Goal: Task Accomplishment & Management: Complete application form

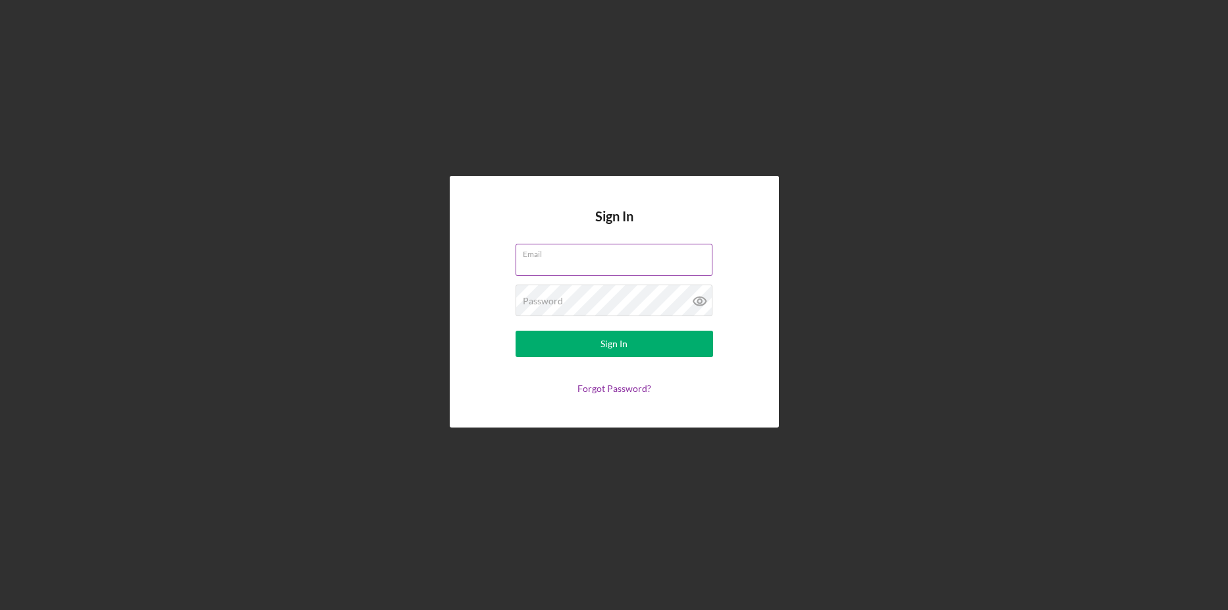
click at [678, 258] on div "Email" at bounding box center [615, 260] width 198 height 33
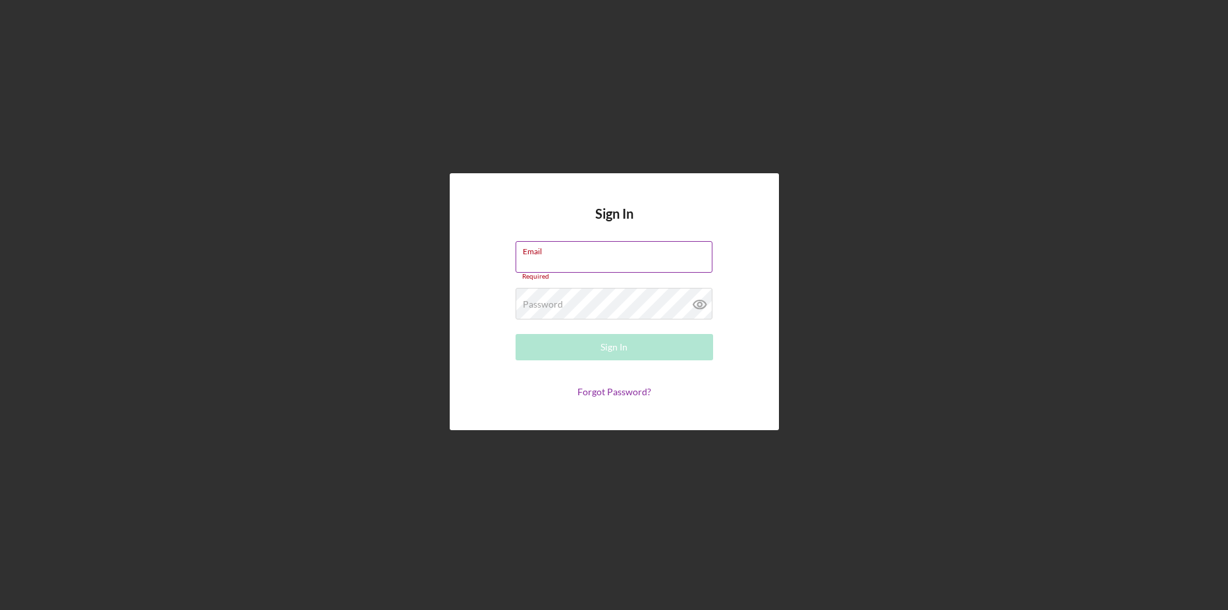
click at [676, 261] on input "Email" at bounding box center [614, 257] width 197 height 32
type input "[EMAIL_ADDRESS][DOMAIN_NAME]"
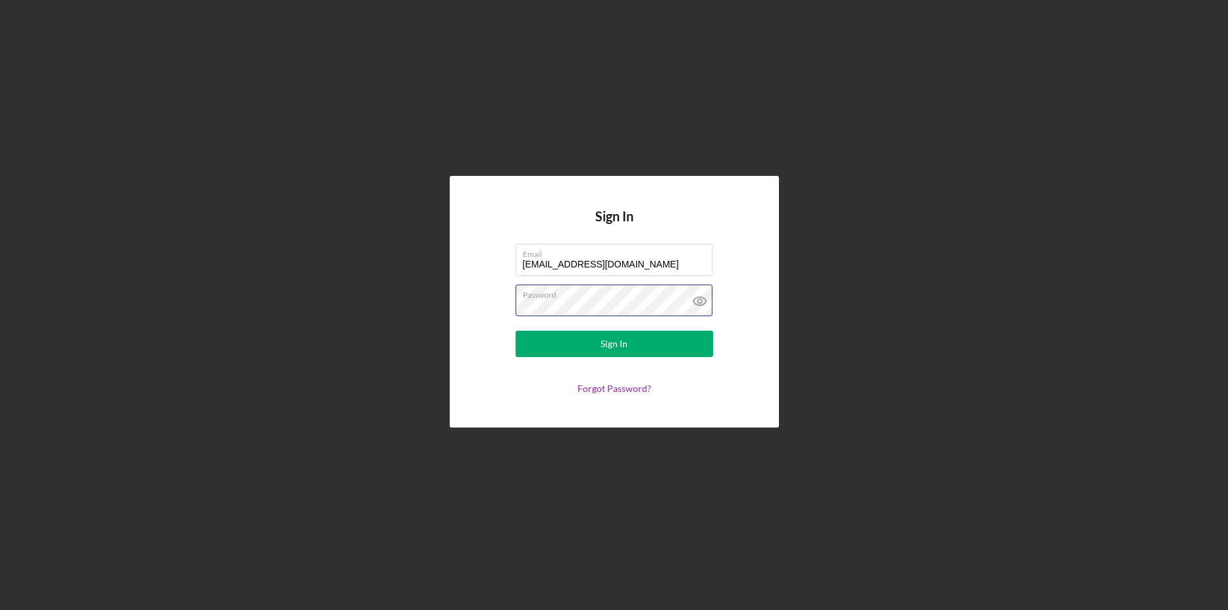
click at [516, 331] on button "Sign In" at bounding box center [615, 344] width 198 height 26
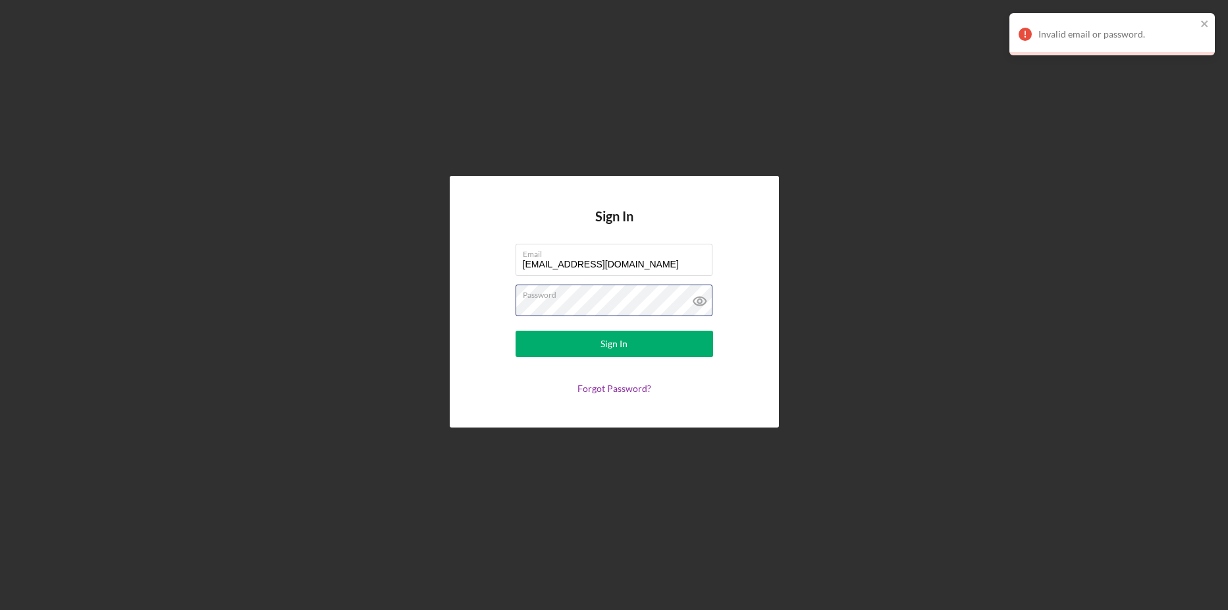
click at [516, 331] on button "Sign In" at bounding box center [615, 344] width 198 height 26
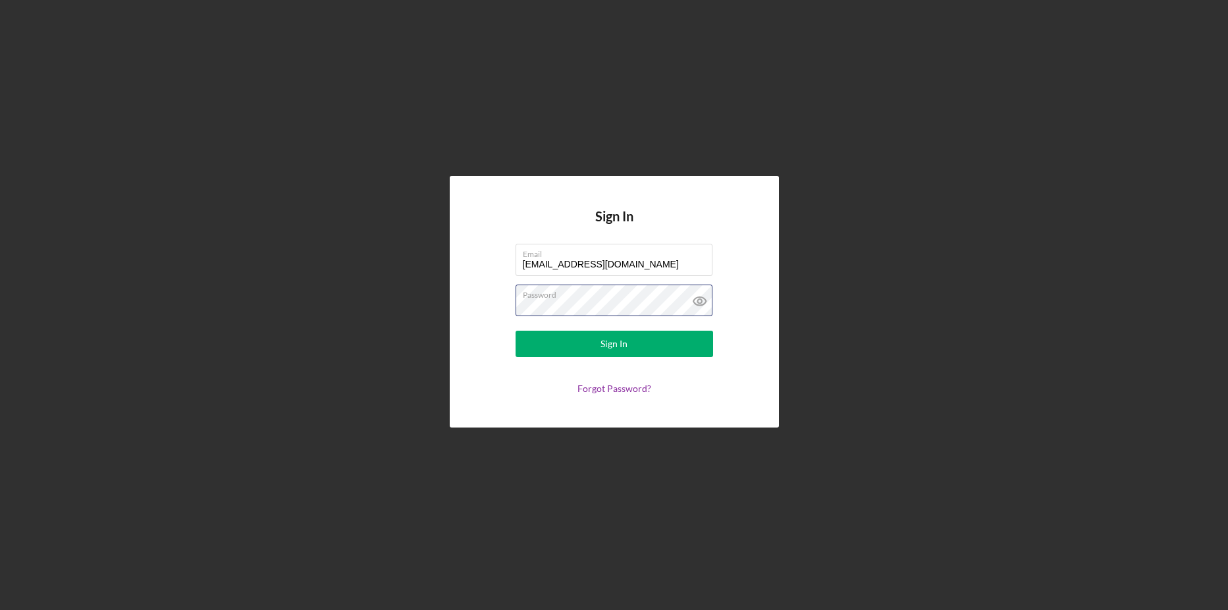
click at [378, 317] on div "Sign In Email [EMAIL_ADDRESS][DOMAIN_NAME] Password Sign In Forgot Password?" at bounding box center [614, 301] width 1215 height 603
click at [516, 331] on button "Sign In" at bounding box center [615, 344] width 198 height 26
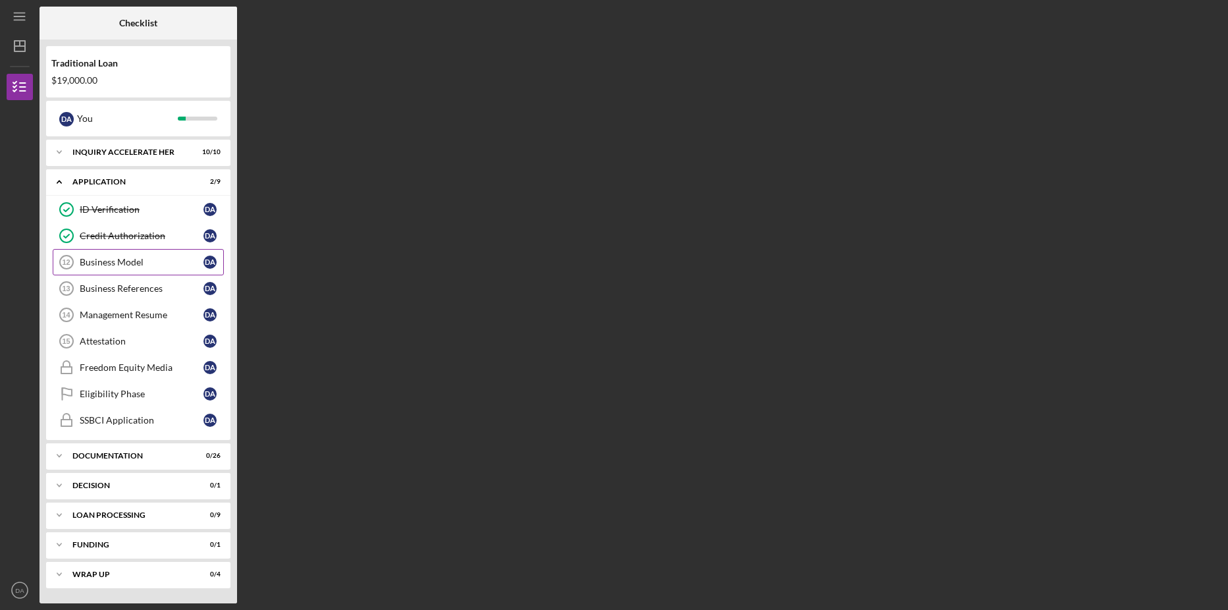
click at [136, 269] on link "Business Model 12 Business Model D A" at bounding box center [138, 262] width 171 height 26
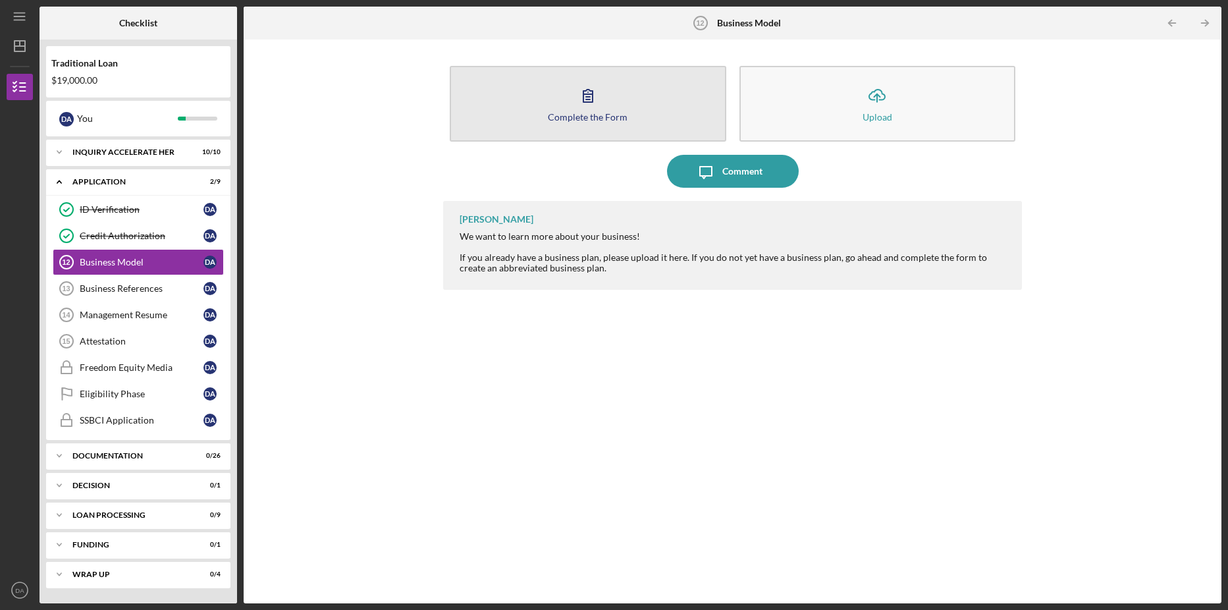
click at [644, 105] on button "Complete the Form Form" at bounding box center [588, 104] width 277 height 76
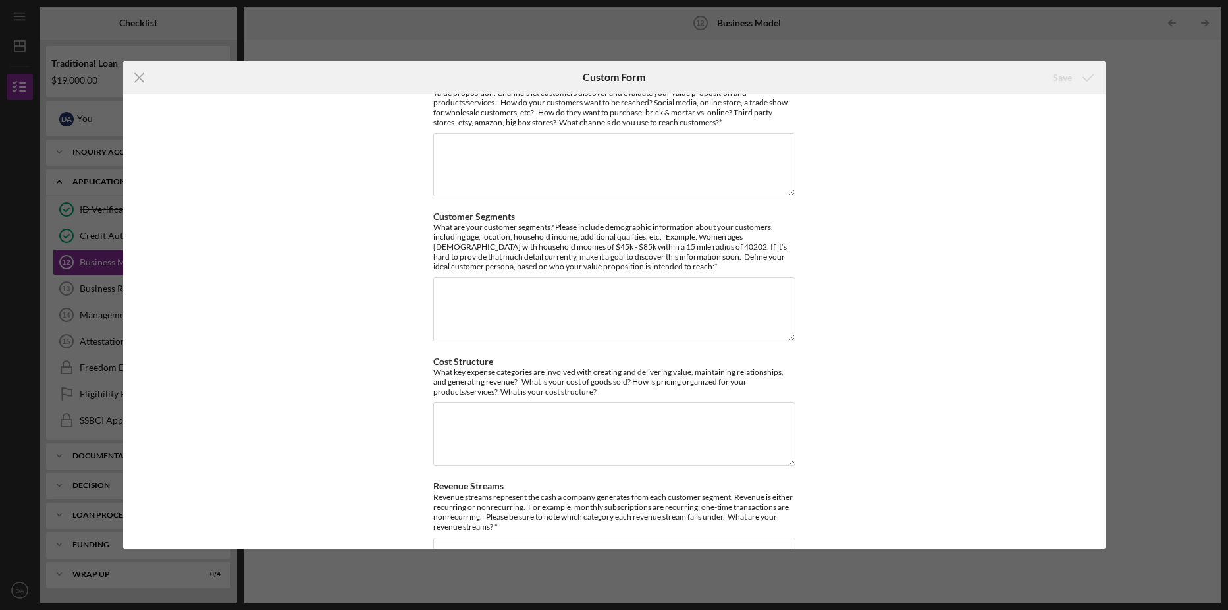
scroll to position [329, 0]
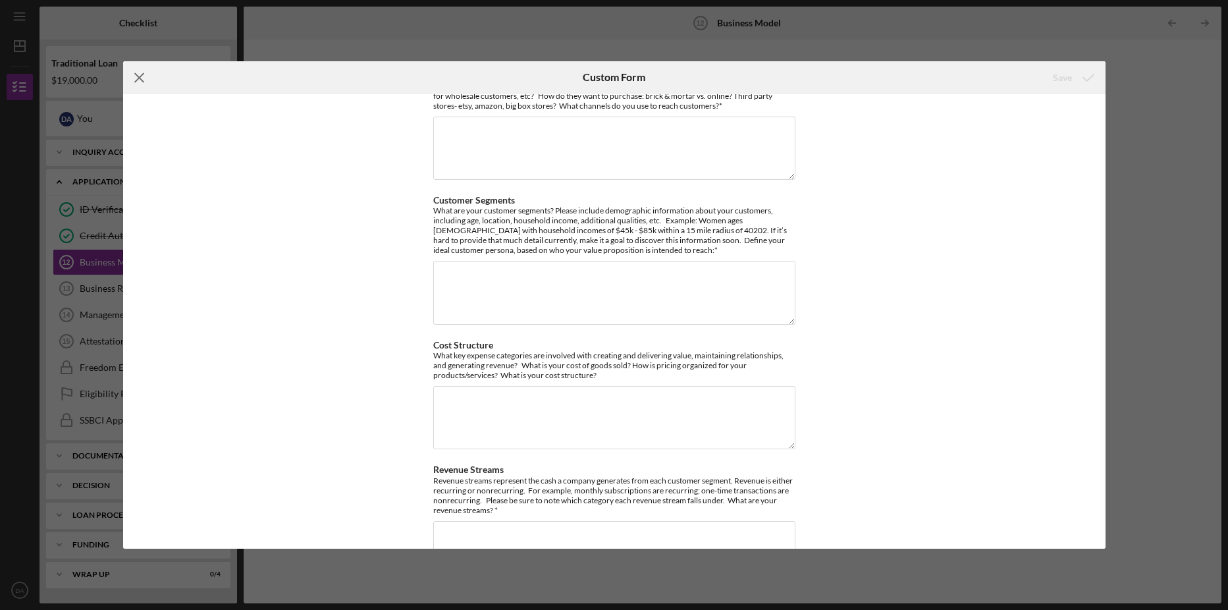
click at [142, 72] on icon "Icon/Menu Close" at bounding box center [139, 77] width 33 height 33
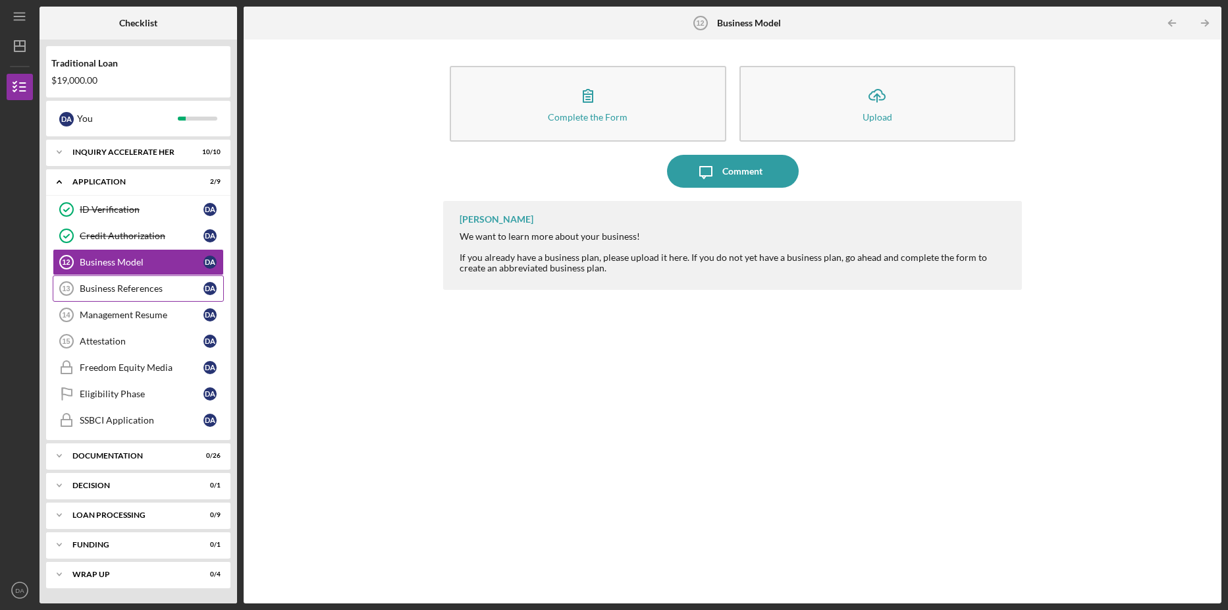
click at [139, 290] on div "Business References" at bounding box center [142, 288] width 124 height 11
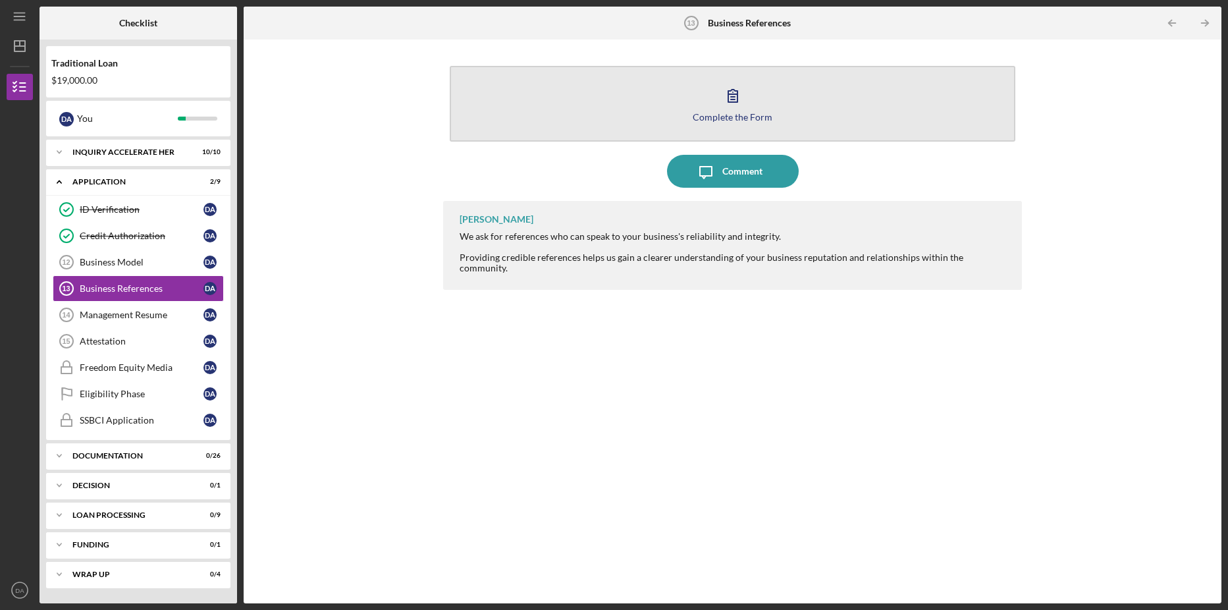
click at [684, 88] on button "Complete the Form Form" at bounding box center [733, 104] width 566 height 76
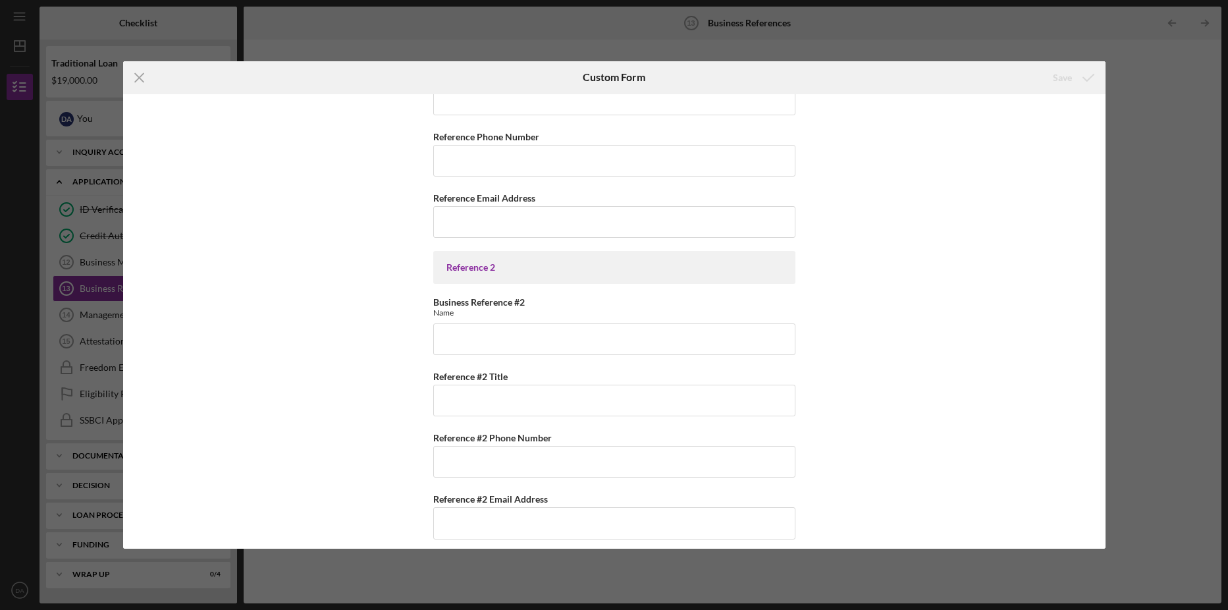
scroll to position [161, 0]
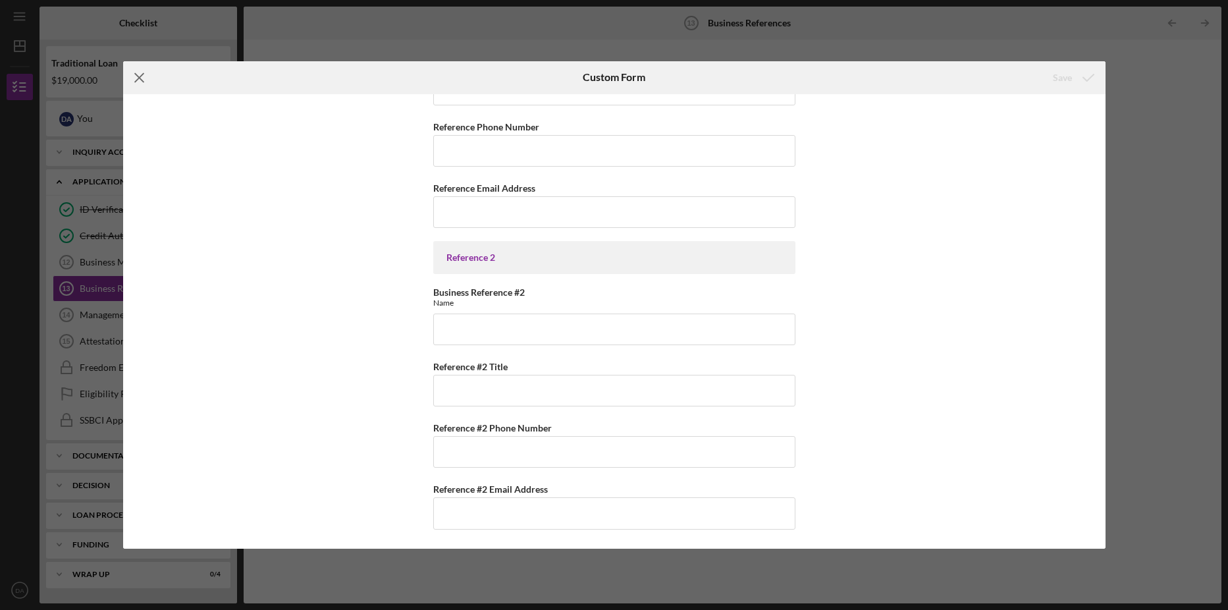
click at [140, 78] on icon "Icon/Menu Close" at bounding box center [139, 77] width 33 height 33
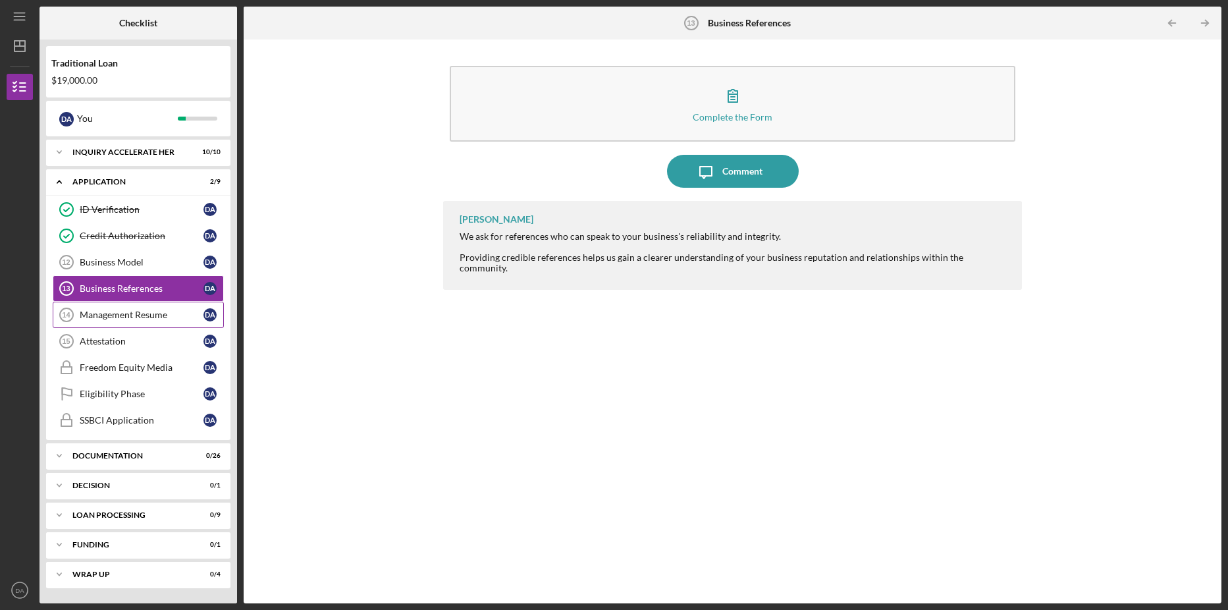
click at [107, 317] on div "Management Resume" at bounding box center [142, 315] width 124 height 11
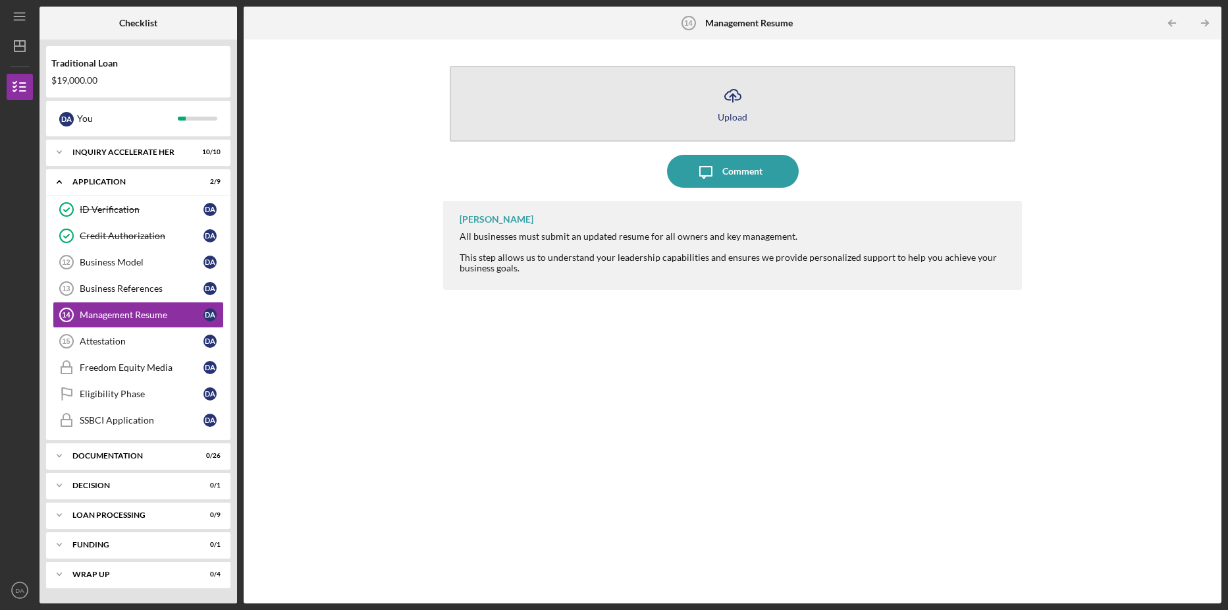
click at [723, 92] on icon "Icon/Upload" at bounding box center [733, 95] width 33 height 33
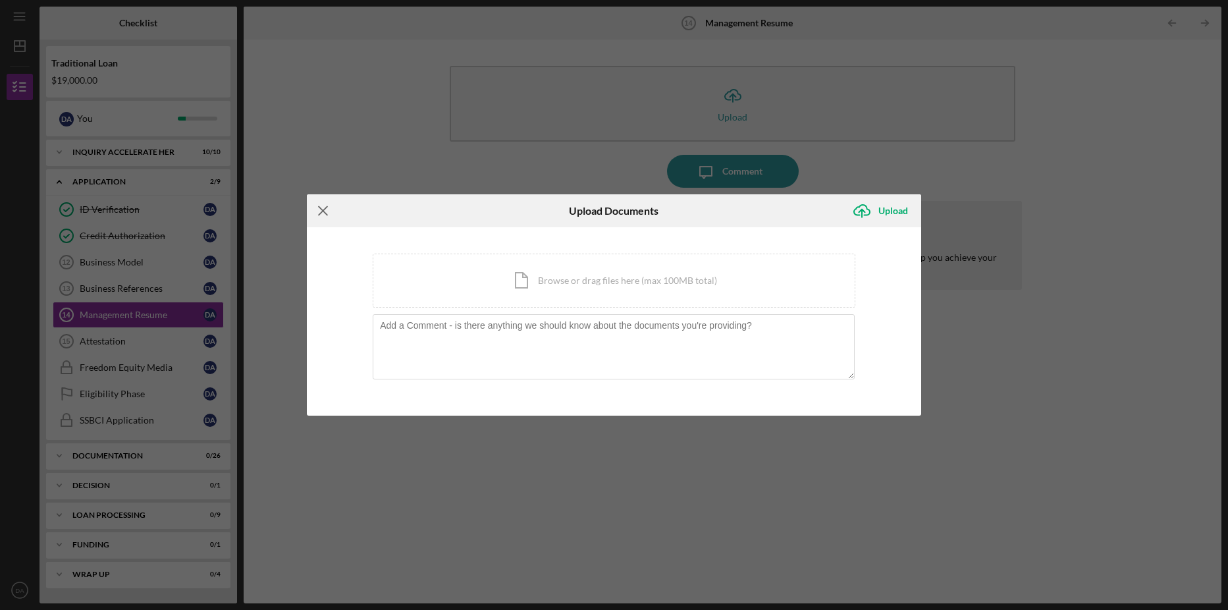
click at [320, 206] on icon "Icon/Menu Close" at bounding box center [323, 210] width 33 height 33
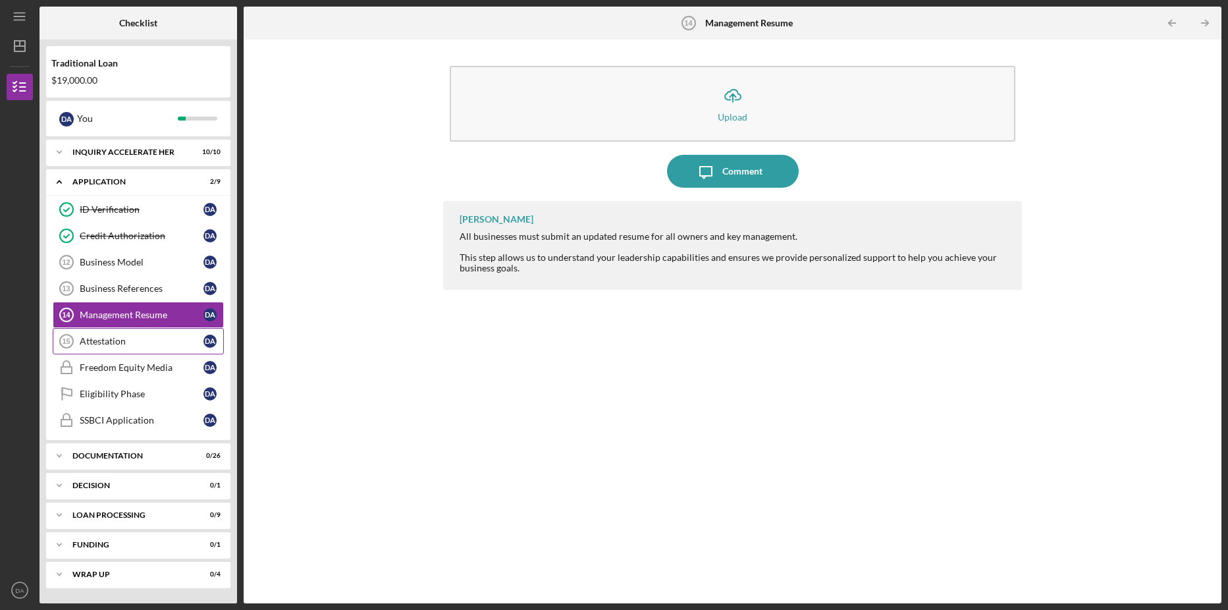
click at [133, 331] on link "Attestation 15 Attestation D A" at bounding box center [138, 341] width 171 height 26
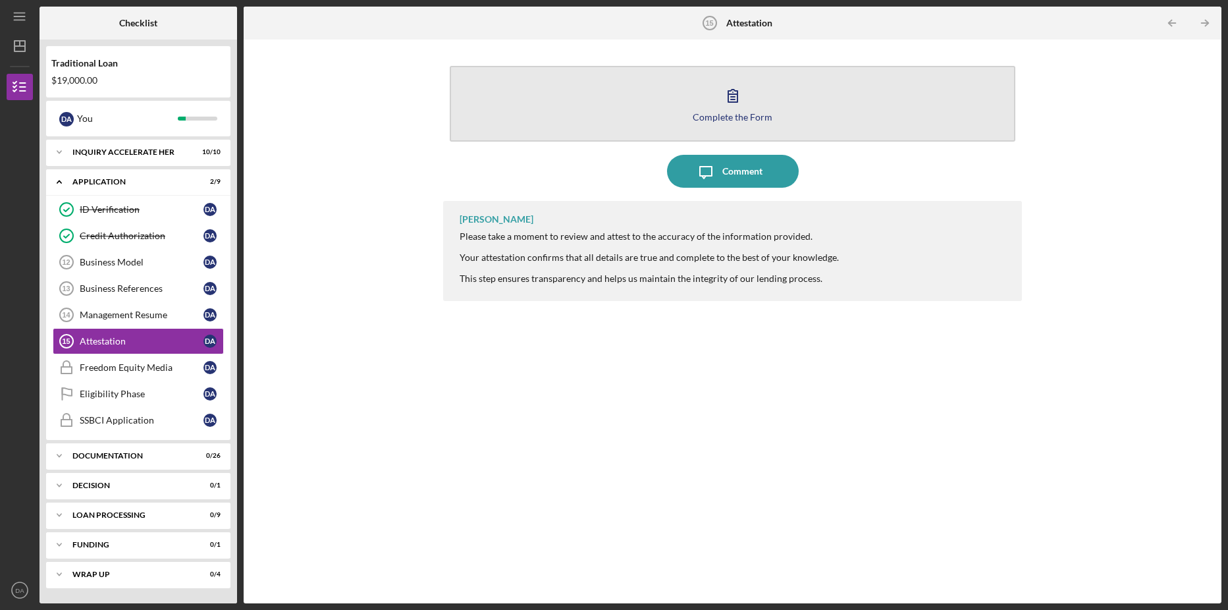
click at [735, 105] on icon "button" at bounding box center [733, 95] width 33 height 33
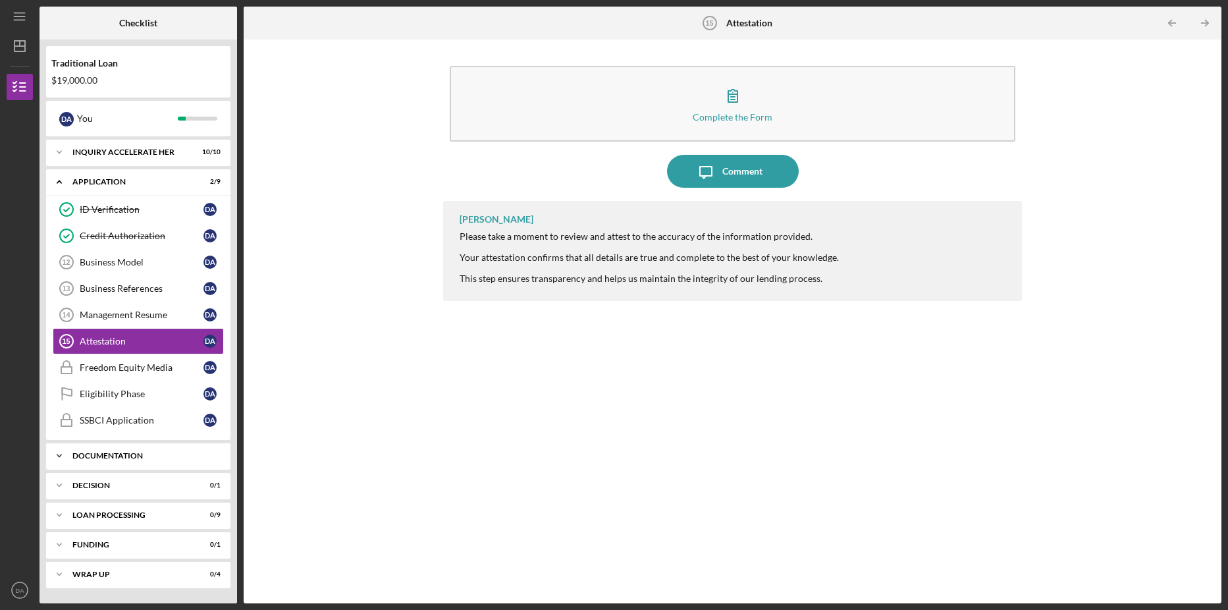
click at [119, 450] on div "Icon/Expander Documentation 0 / 26" at bounding box center [138, 456] width 184 height 26
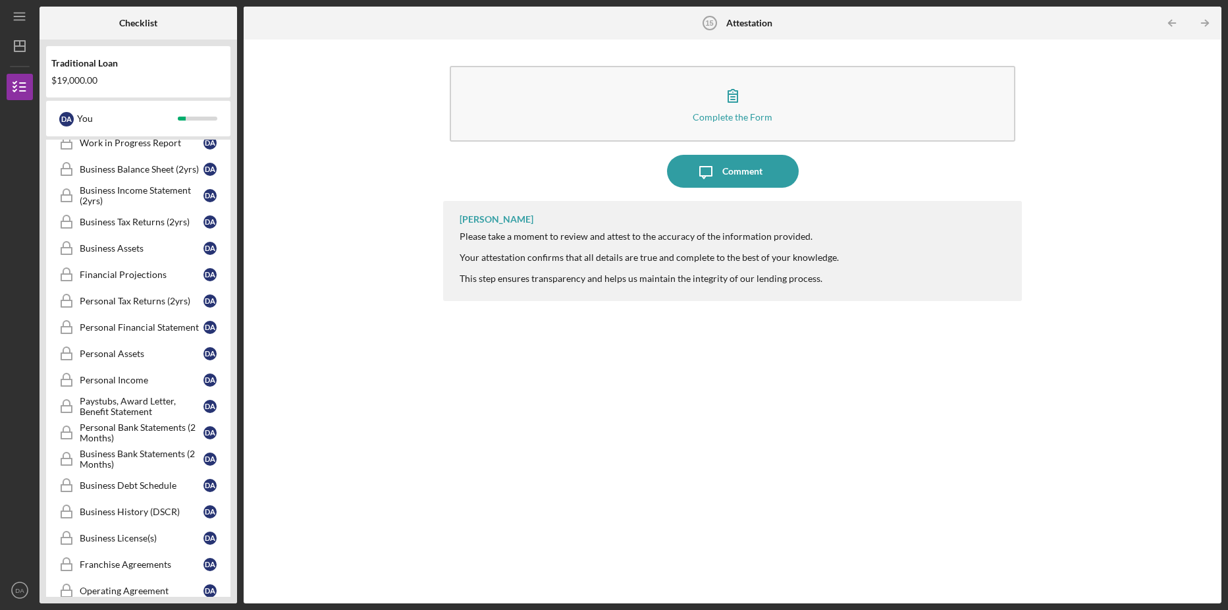
scroll to position [329, 0]
